Goal: Information Seeking & Learning: Learn about a topic

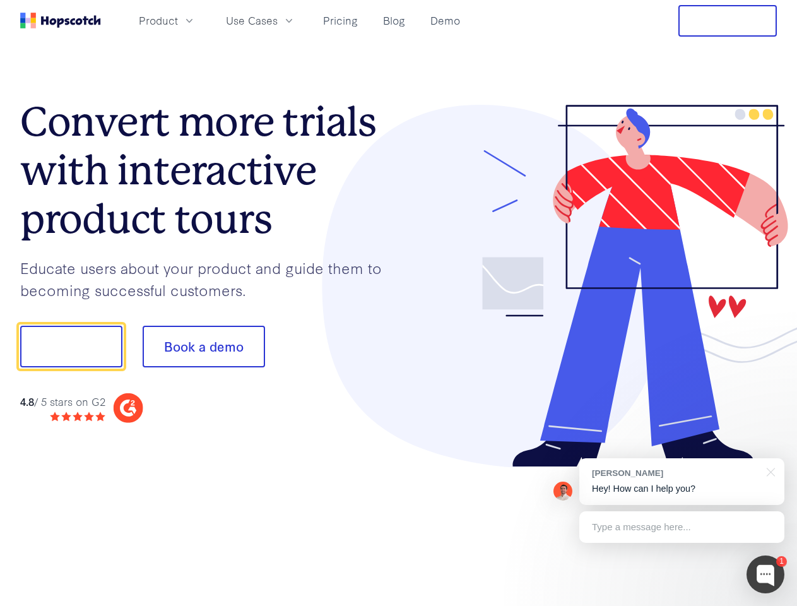
click at [399, 303] on div at bounding box center [588, 286] width 379 height 363
click at [178, 20] on span "Product" at bounding box center [158, 21] width 39 height 16
click at [278, 20] on span "Use Cases" at bounding box center [252, 21] width 52 height 16
click at [727, 21] on button "Free Trial" at bounding box center [727, 21] width 98 height 32
click at [71, 346] on button "Show me!" at bounding box center [71, 347] width 102 height 42
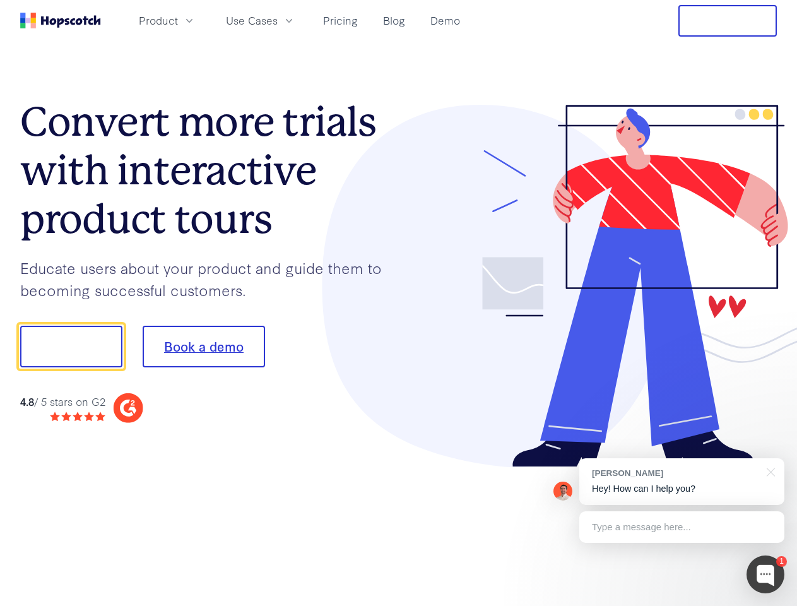
click at [203, 346] on button "Book a demo" at bounding box center [204, 347] width 122 height 42
click at [765, 574] on div at bounding box center [765, 574] width 38 height 38
click at [681, 481] on div "[PERSON_NAME] Hey! How can I help you?" at bounding box center [681, 481] width 205 height 47
click at [768, 471] on div at bounding box center [666, 429] width 237 height 252
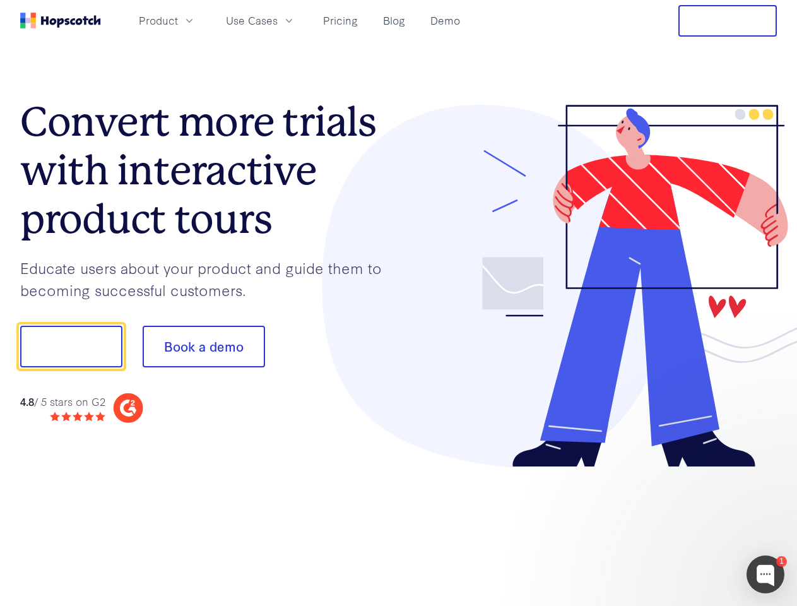
click at [681, 527] on div at bounding box center [666, 429] width 237 height 252
